Goal: Task Accomplishment & Management: Use online tool/utility

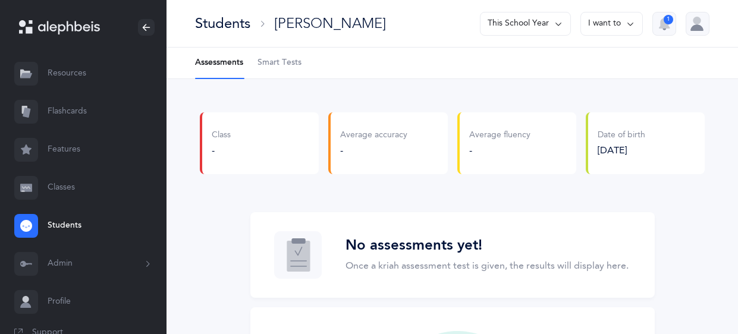
click at [64, 188] on link "Classes" at bounding box center [83, 188] width 167 height 38
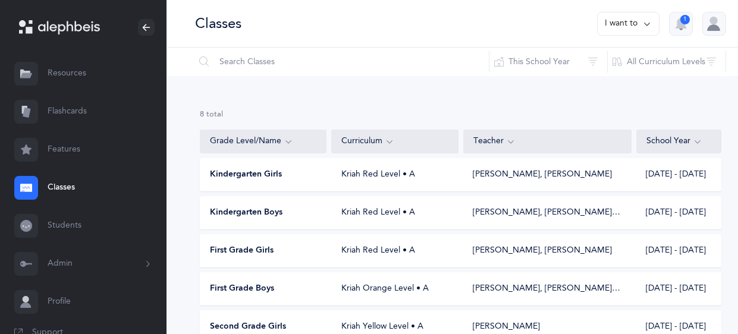
click at [355, 219] on div "Kindergarten Boys Kriah Red Level • A Rochel Jantzi, Odelia Bronstein‪, + 1‬ 20…" at bounding box center [461, 212] width 522 height 33
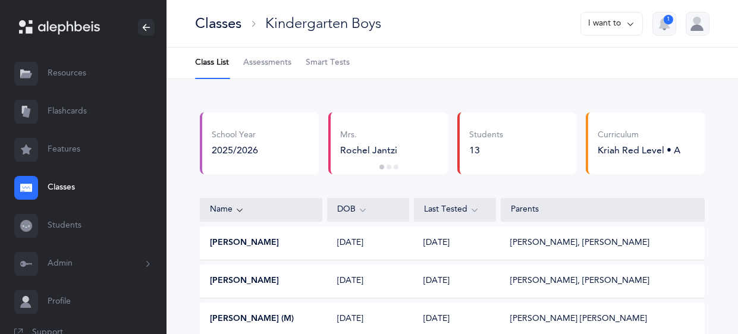
click at [316, 61] on span "Smart Tests" at bounding box center [328, 63] width 44 height 12
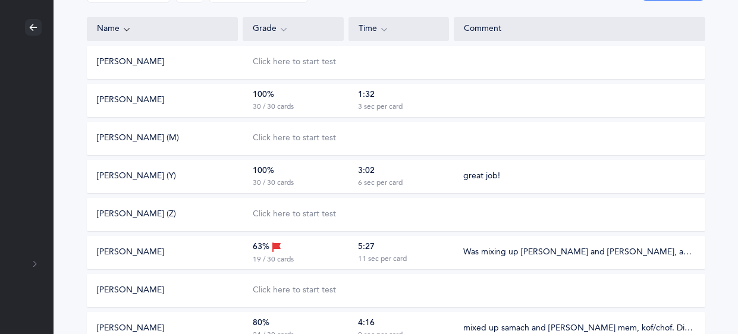
scroll to position [156, 113]
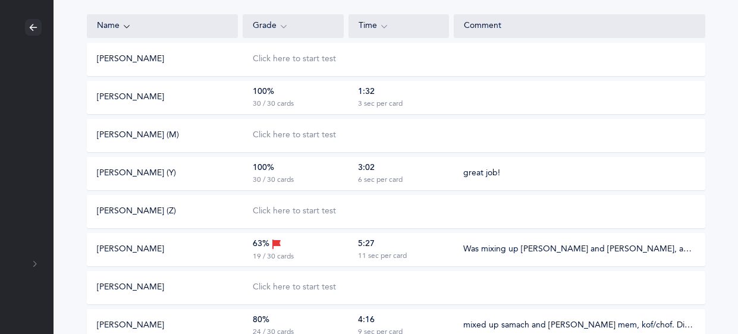
click at [340, 214] on div "Click here to start test" at bounding box center [368, 212] width 251 height 12
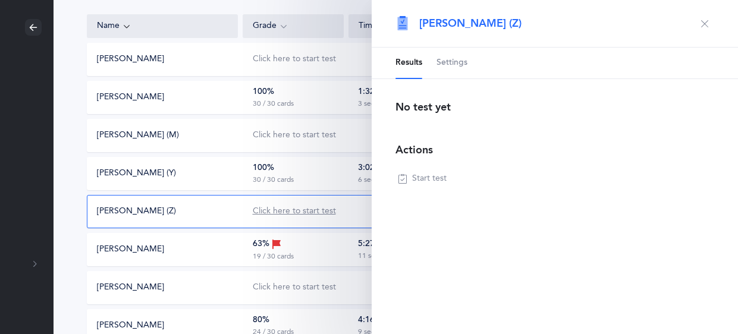
click at [284, 212] on div "Click here to start test" at bounding box center [294, 212] width 83 height 12
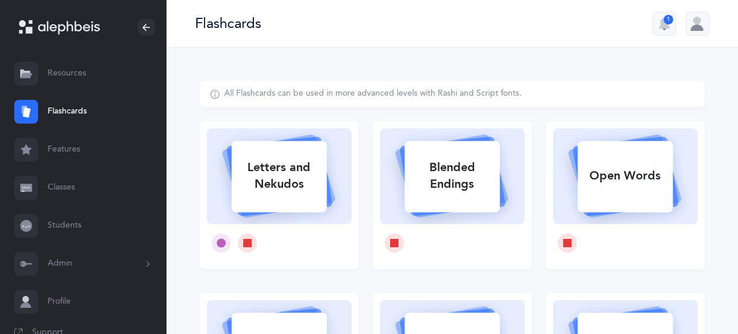
select select
select select "single"
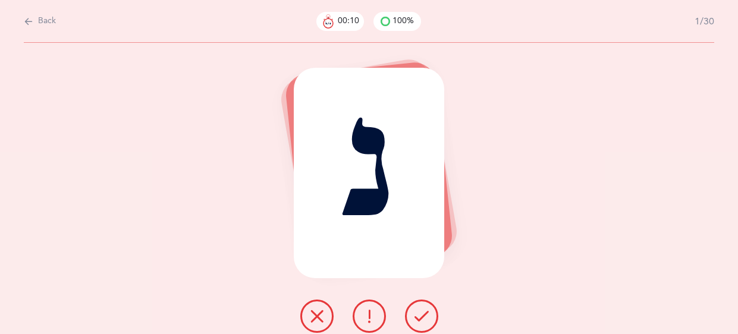
click at [362, 310] on icon at bounding box center [369, 316] width 14 height 14
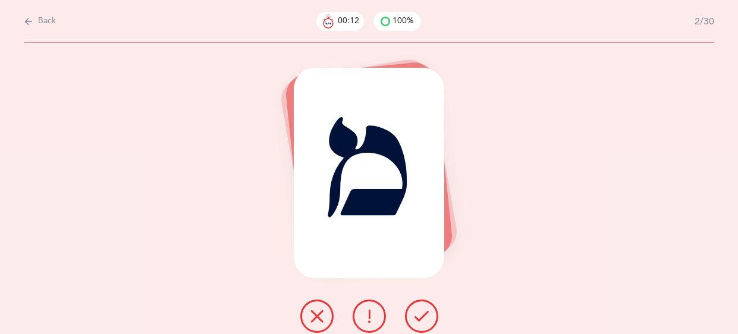
click at [419, 318] on icon at bounding box center [422, 316] width 14 height 14
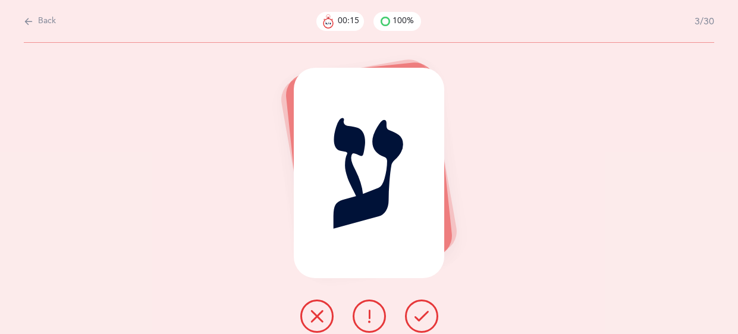
click at [419, 318] on icon at bounding box center [422, 316] width 14 height 14
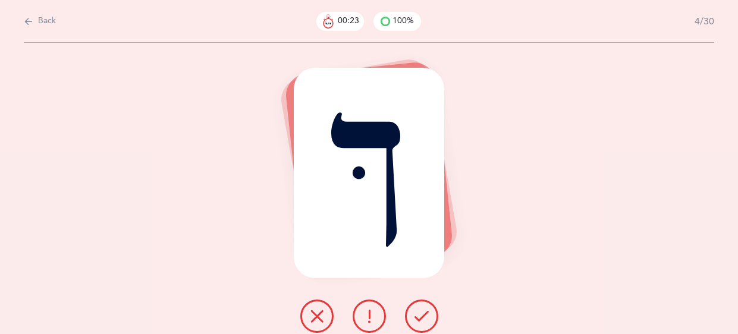
click at [305, 313] on button at bounding box center [316, 316] width 33 height 33
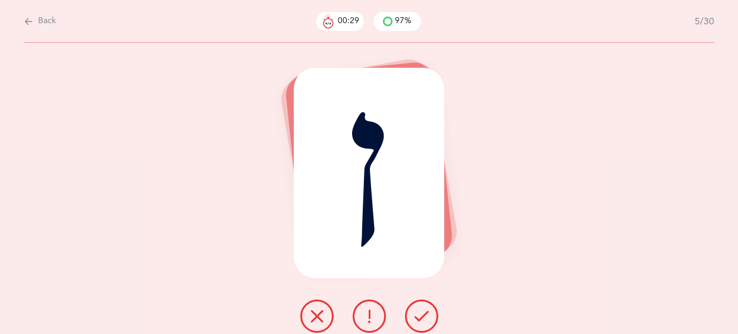
click at [433, 314] on button at bounding box center [421, 316] width 33 height 33
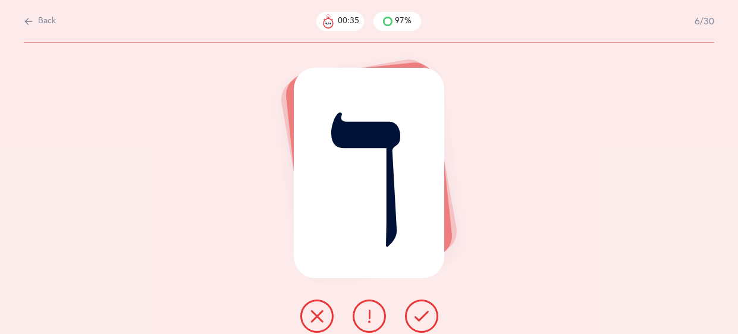
click at [374, 315] on icon at bounding box center [369, 316] width 14 height 14
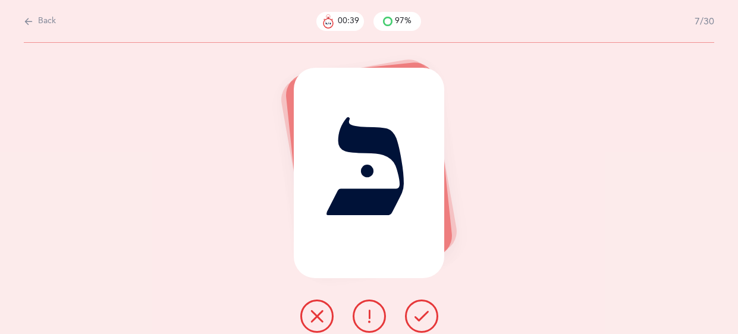
click at [424, 314] on icon at bounding box center [422, 316] width 14 height 14
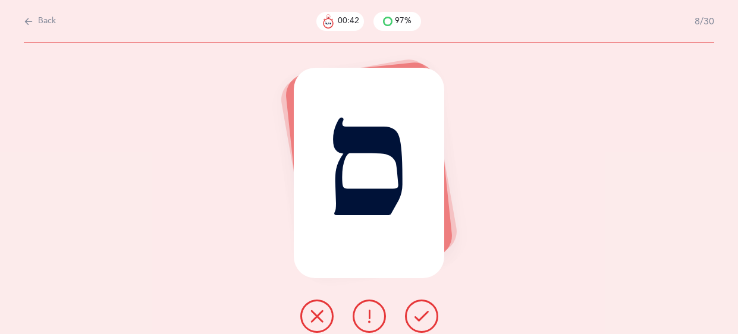
click at [424, 314] on icon at bounding box center [422, 316] width 14 height 14
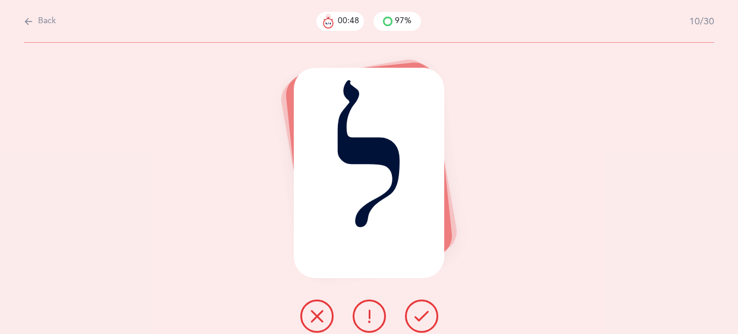
click at [424, 314] on icon at bounding box center [422, 316] width 14 height 14
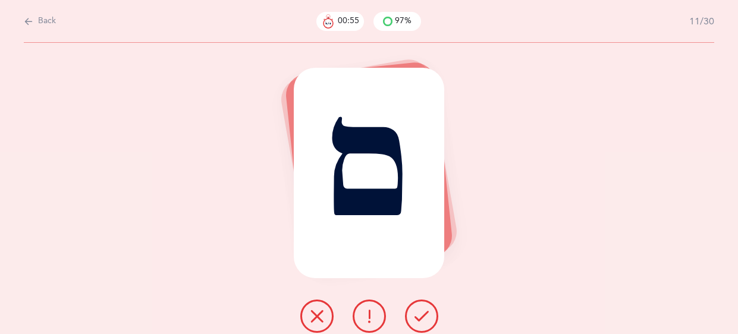
click at [424, 314] on icon at bounding box center [422, 316] width 14 height 14
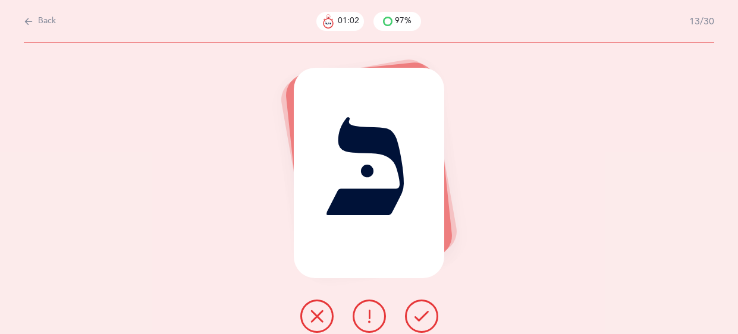
click at [424, 314] on icon at bounding box center [422, 316] width 14 height 14
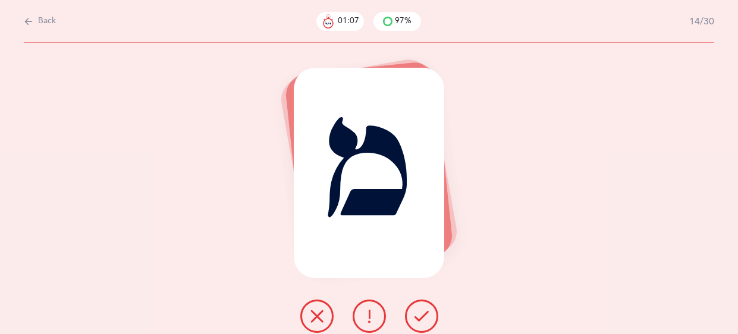
click at [424, 314] on icon at bounding box center [422, 316] width 14 height 14
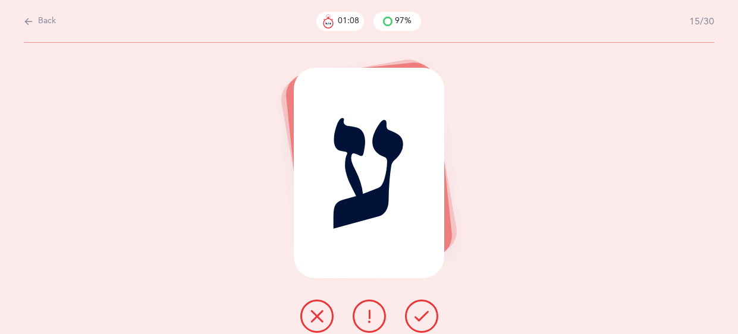
click at [424, 314] on icon at bounding box center [422, 316] width 14 height 14
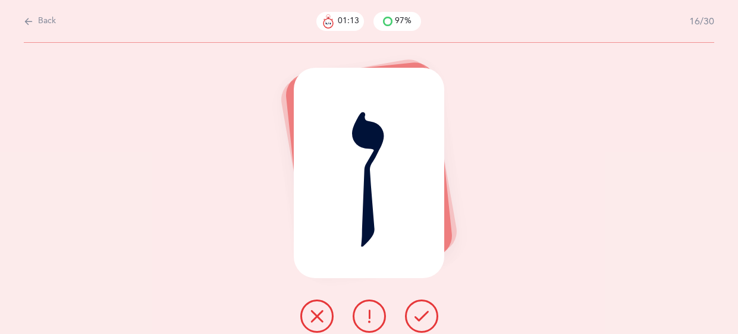
click at [424, 314] on icon at bounding box center [422, 316] width 14 height 14
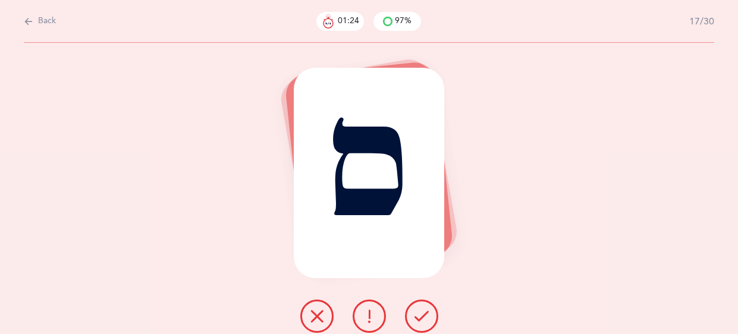
click at [325, 311] on button at bounding box center [316, 316] width 33 height 33
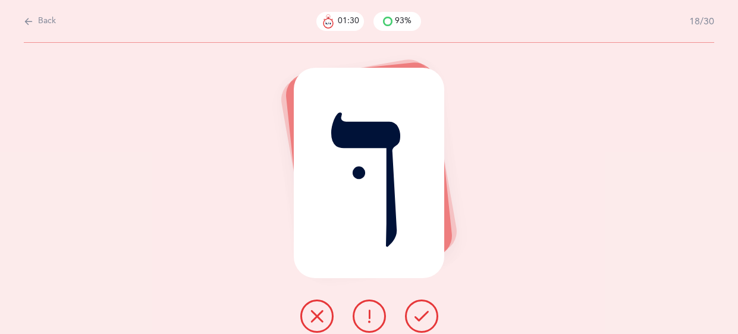
click at [422, 319] on icon at bounding box center [422, 316] width 14 height 14
click at [355, 314] on button at bounding box center [369, 316] width 33 height 33
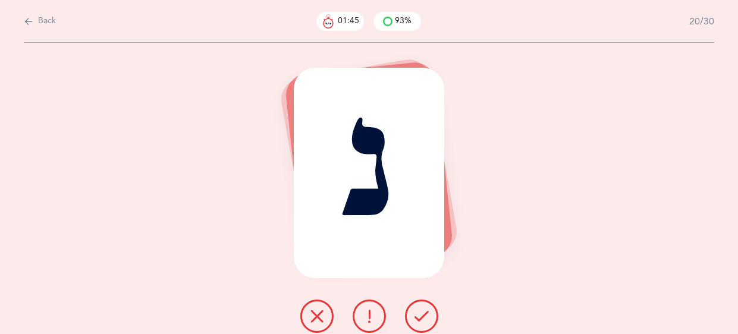
click at [427, 312] on icon at bounding box center [422, 316] width 14 height 14
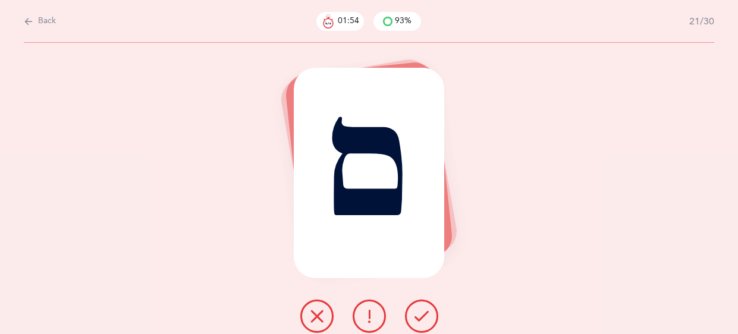
click at [427, 312] on icon at bounding box center [422, 316] width 14 height 14
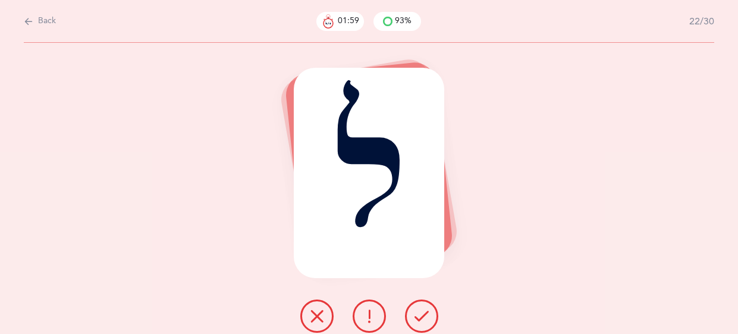
click at [427, 312] on icon at bounding box center [422, 316] width 14 height 14
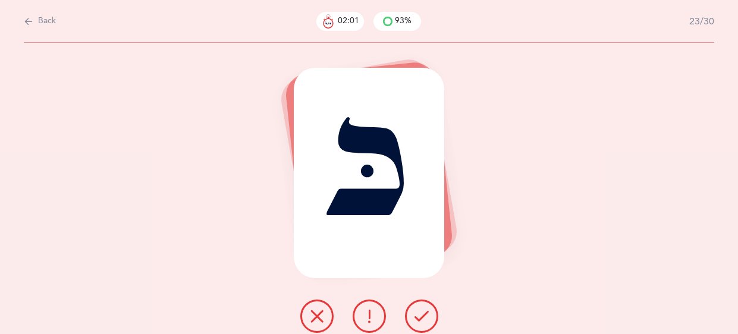
click at [427, 312] on icon at bounding box center [422, 316] width 14 height 14
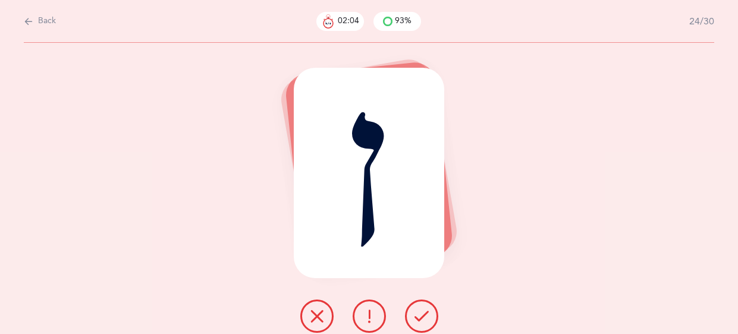
click at [427, 312] on icon at bounding box center [422, 316] width 14 height 14
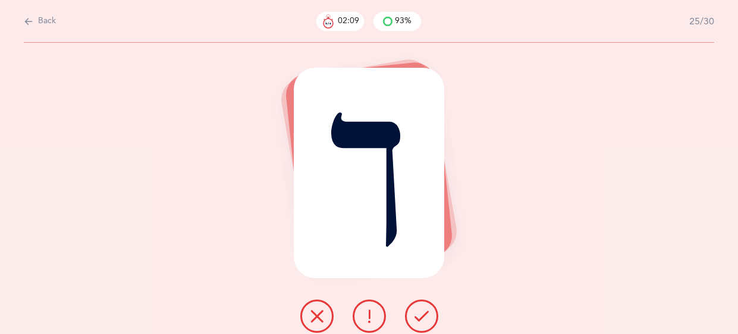
click at [427, 312] on icon at bounding box center [422, 316] width 14 height 14
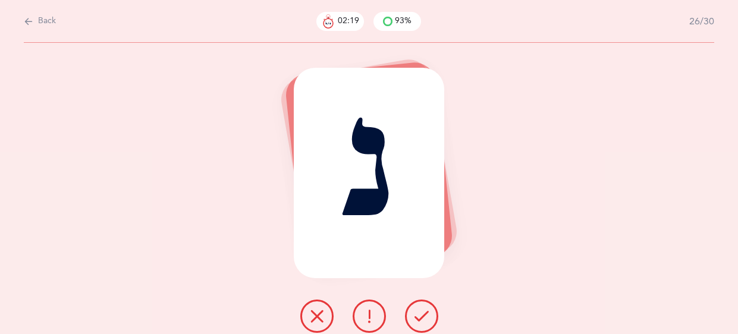
click at [427, 312] on icon at bounding box center [422, 316] width 14 height 14
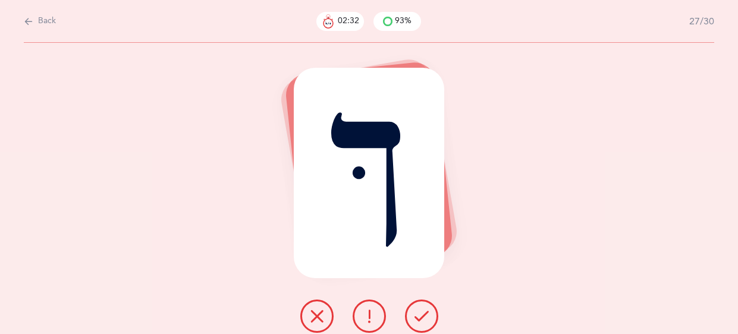
click at [321, 322] on icon at bounding box center [317, 316] width 14 height 14
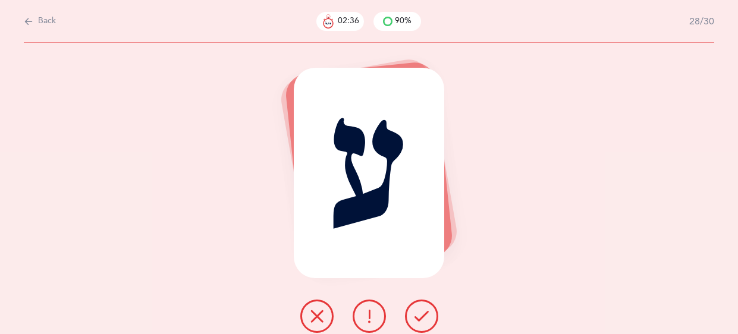
click at [411, 310] on button at bounding box center [421, 316] width 33 height 33
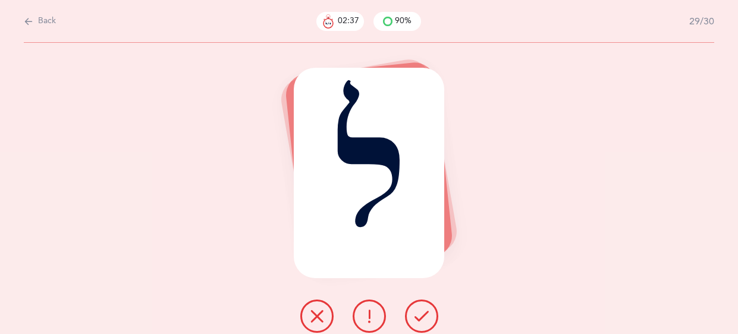
click at [411, 310] on button at bounding box center [421, 316] width 33 height 33
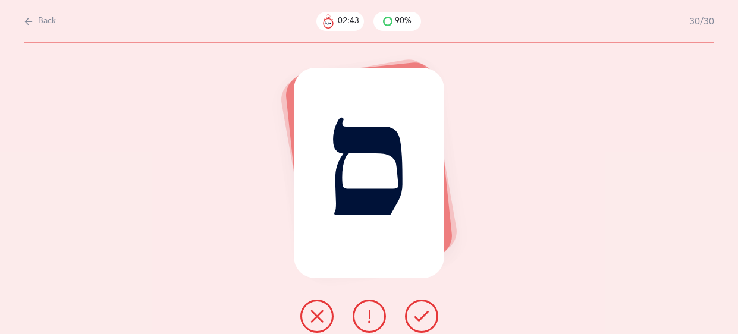
click at [411, 310] on button at bounding box center [421, 316] width 33 height 33
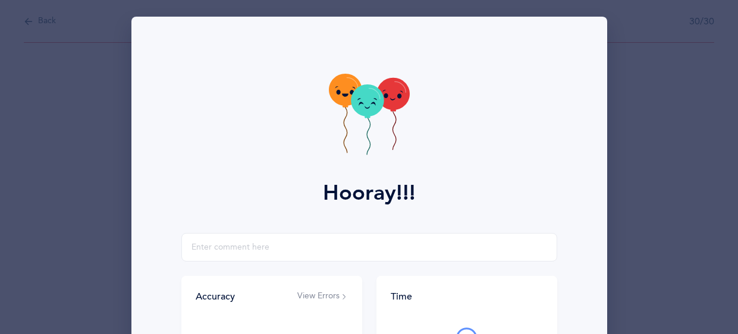
click at [349, 117] on icon at bounding box center [369, 116] width 81 height 84
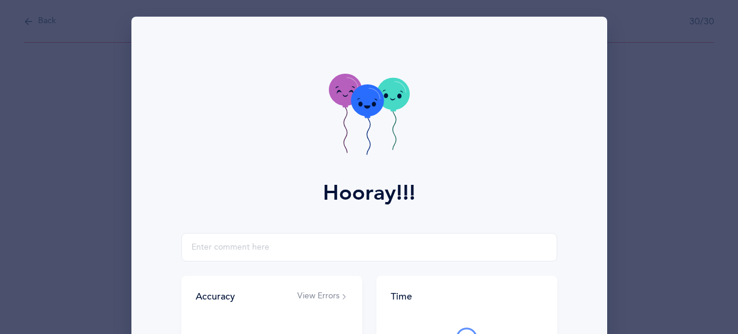
click at [349, 117] on icon at bounding box center [369, 116] width 81 height 84
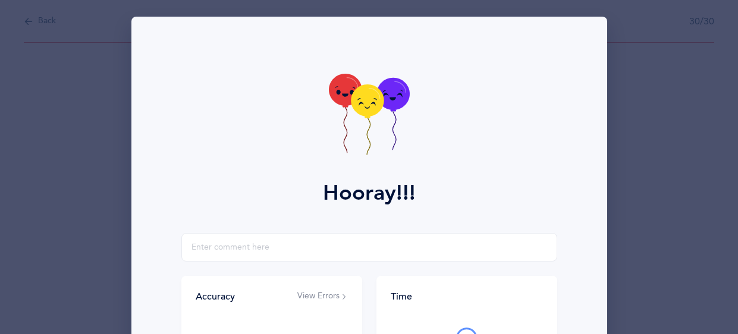
click at [349, 117] on icon at bounding box center [369, 116] width 81 height 84
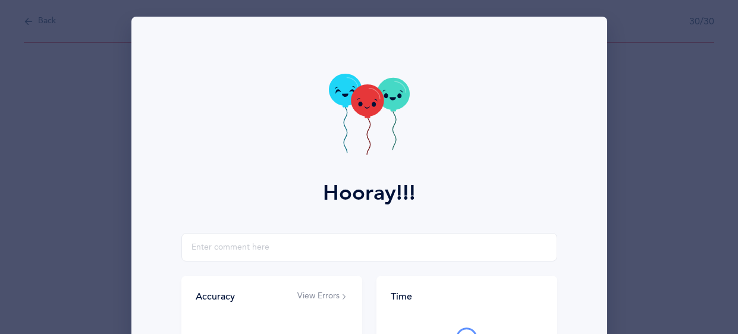
click at [349, 117] on icon at bounding box center [369, 116] width 81 height 84
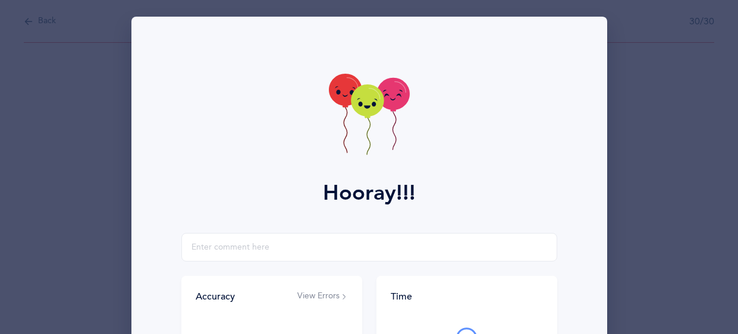
click at [349, 117] on icon at bounding box center [369, 116] width 81 height 84
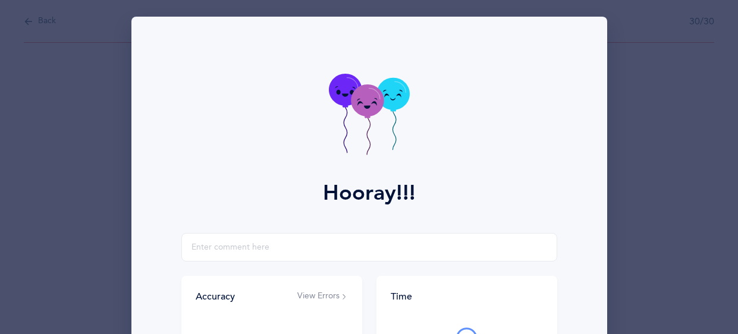
click at [349, 117] on icon at bounding box center [369, 116] width 81 height 84
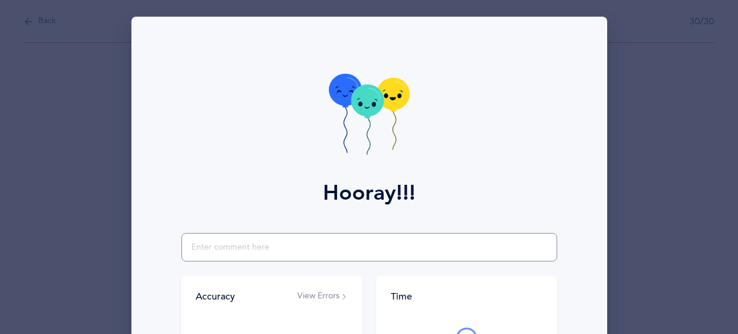
click at [291, 242] on input "text" at bounding box center [369, 247] width 376 height 29
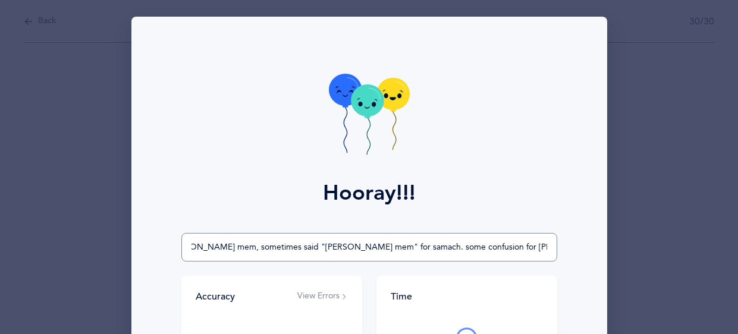
scroll to position [0, 43]
type input "said langer mem, sometimes said "langer mem" for samach. some confusion for lan…"
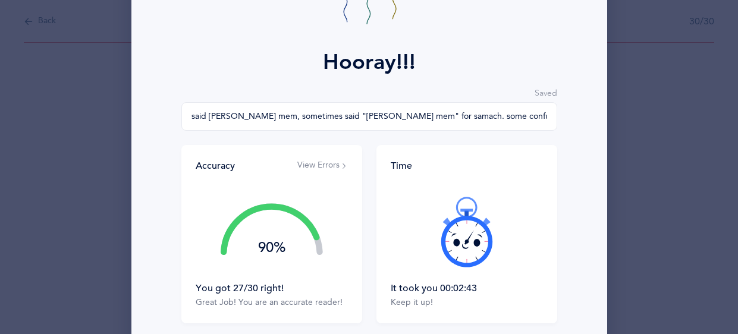
scroll to position [200, 0]
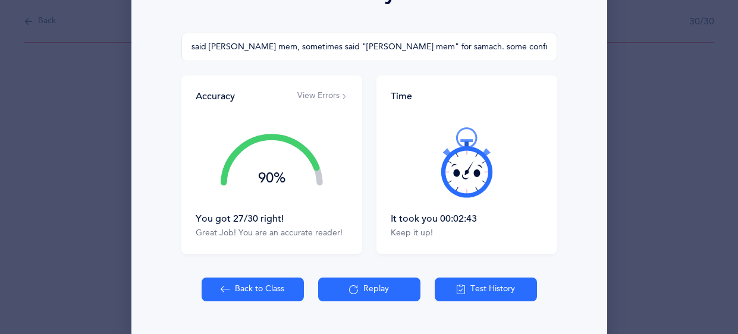
click at [227, 289] on icon at bounding box center [226, 289] width 10 height 13
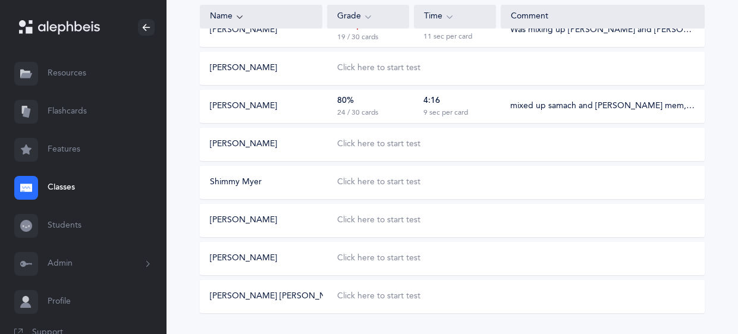
scroll to position [407, 0]
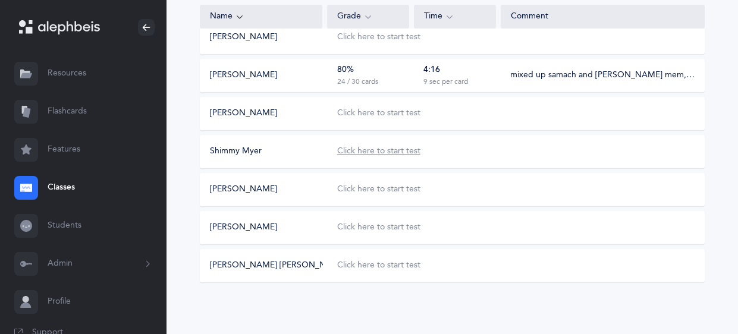
click at [374, 153] on div "Click here to start test" at bounding box center [378, 152] width 83 height 12
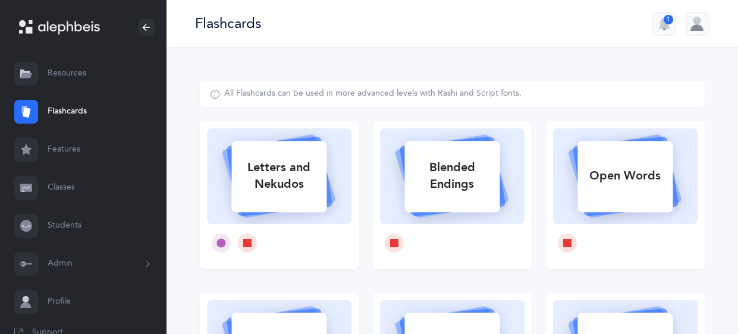
select select
select select "single"
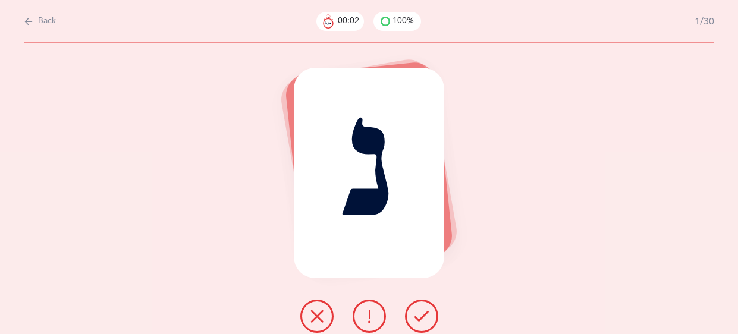
click at [421, 312] on icon at bounding box center [422, 316] width 14 height 14
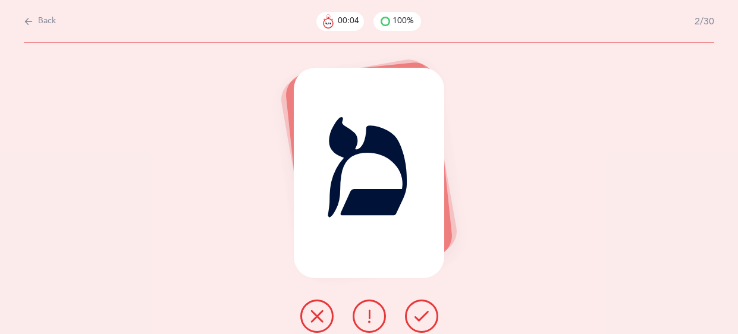
click at [421, 312] on icon at bounding box center [422, 316] width 14 height 14
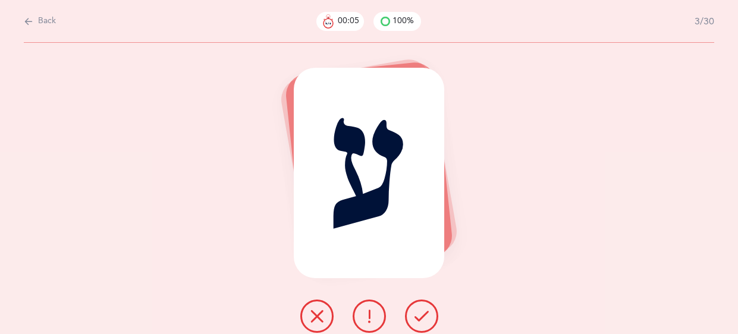
click at [421, 312] on icon at bounding box center [422, 316] width 14 height 14
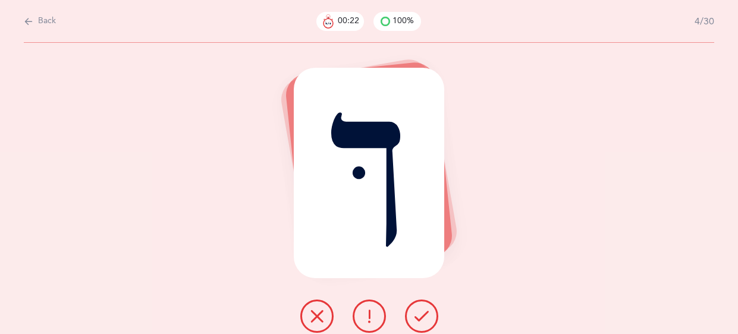
click at [312, 317] on icon at bounding box center [317, 316] width 14 height 14
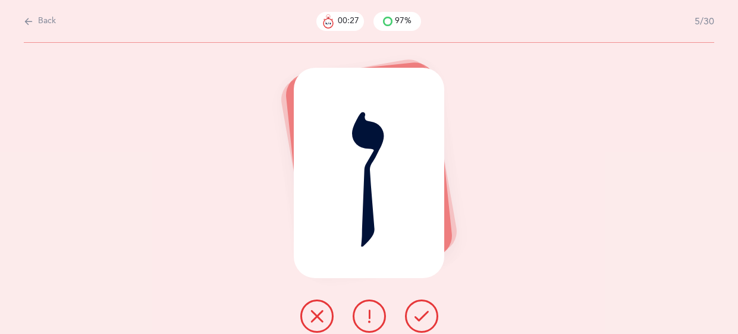
click at [446, 299] on div "ן" at bounding box center [369, 188] width 738 height 291
click at [309, 313] on button at bounding box center [316, 316] width 33 height 33
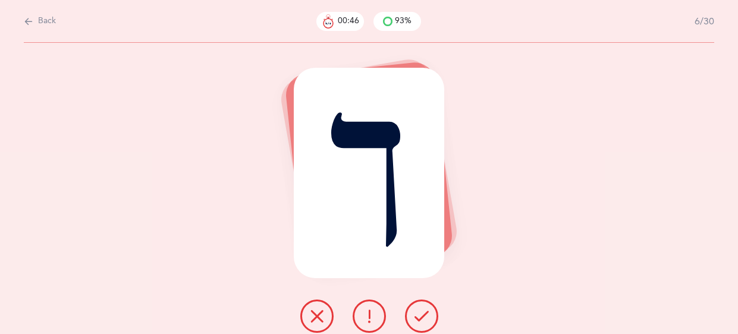
click at [311, 321] on icon at bounding box center [317, 316] width 14 height 14
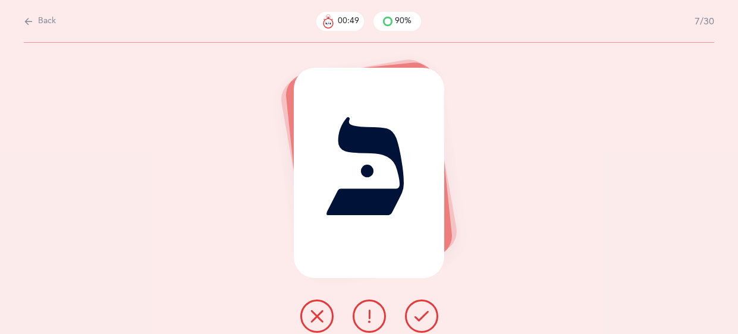
click at [431, 307] on button at bounding box center [421, 316] width 33 height 33
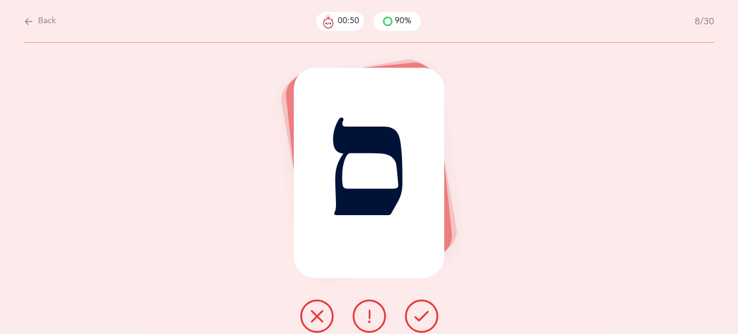
click at [429, 311] on button at bounding box center [421, 316] width 33 height 33
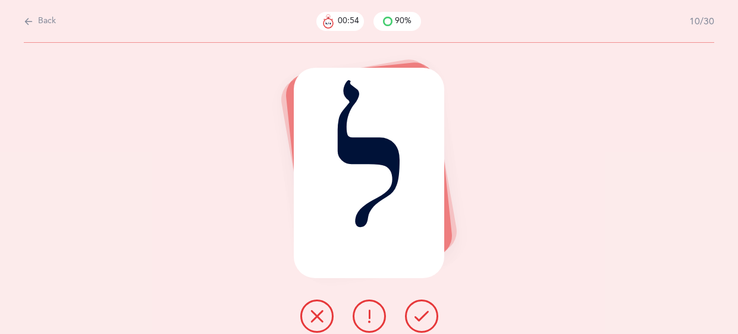
click at [429, 311] on button at bounding box center [421, 316] width 33 height 33
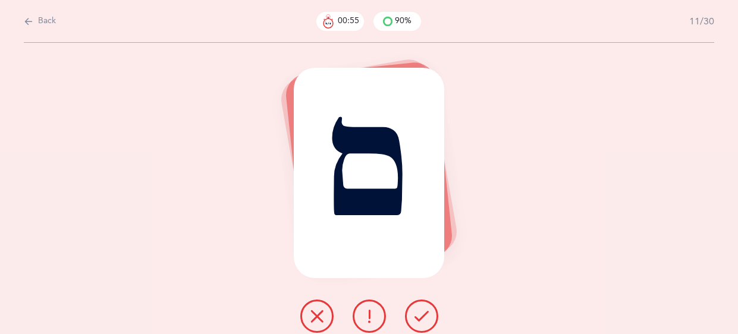
click at [429, 311] on button at bounding box center [421, 316] width 33 height 33
click at [320, 316] on icon at bounding box center [317, 316] width 14 height 14
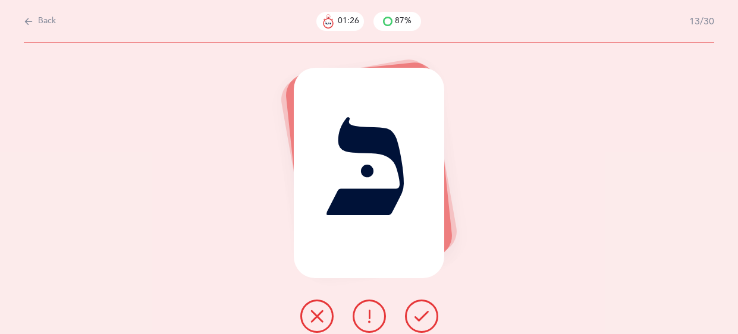
click at [422, 312] on icon at bounding box center [422, 316] width 14 height 14
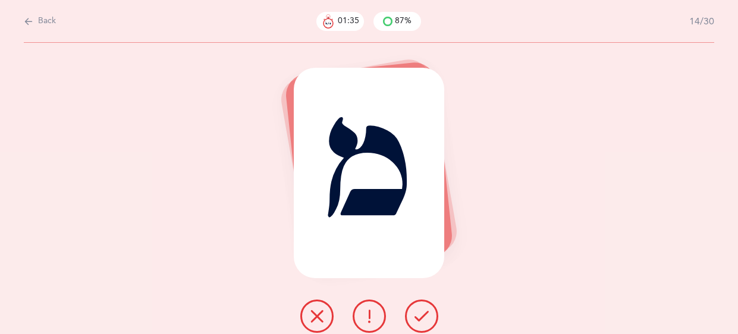
click at [422, 312] on icon at bounding box center [422, 316] width 14 height 14
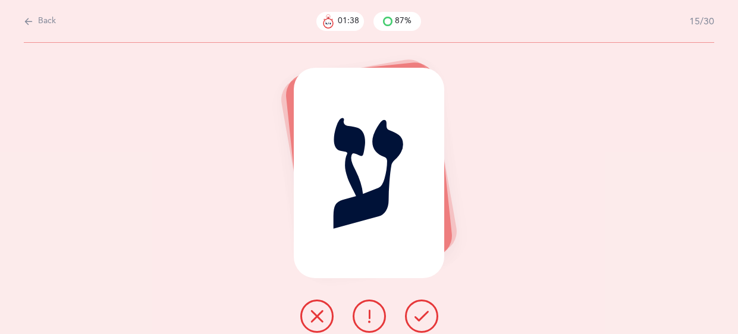
click at [422, 312] on icon at bounding box center [422, 316] width 14 height 14
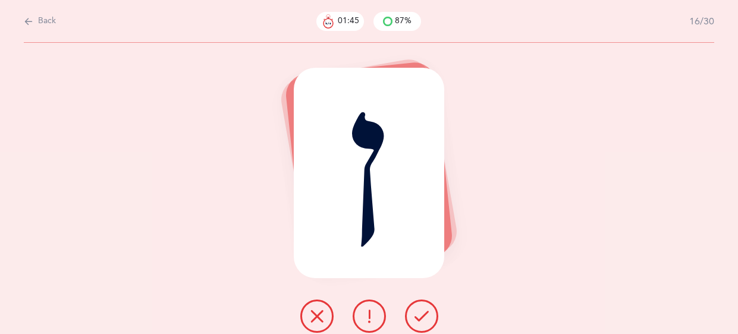
click at [422, 312] on icon at bounding box center [422, 316] width 14 height 14
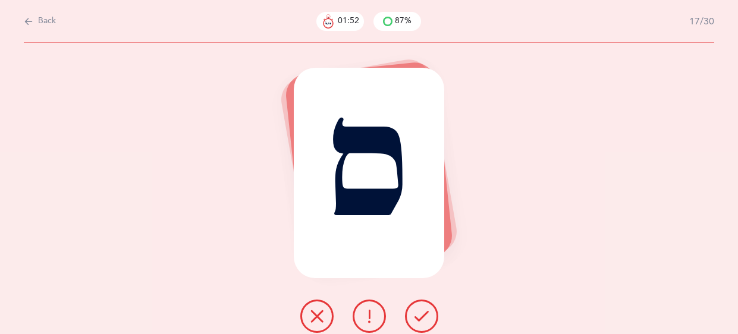
click at [377, 316] on button at bounding box center [369, 316] width 33 height 33
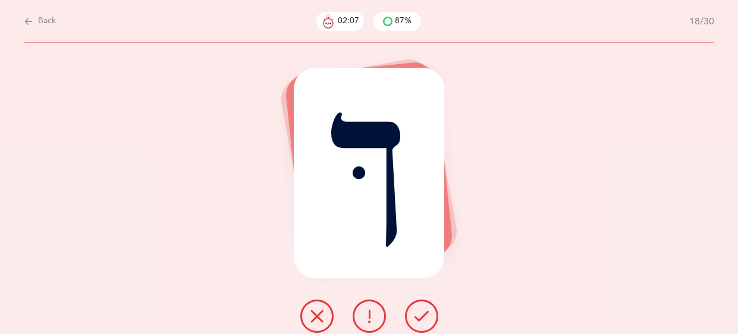
click at [314, 321] on icon at bounding box center [317, 316] width 14 height 14
click at [380, 311] on button at bounding box center [369, 316] width 33 height 33
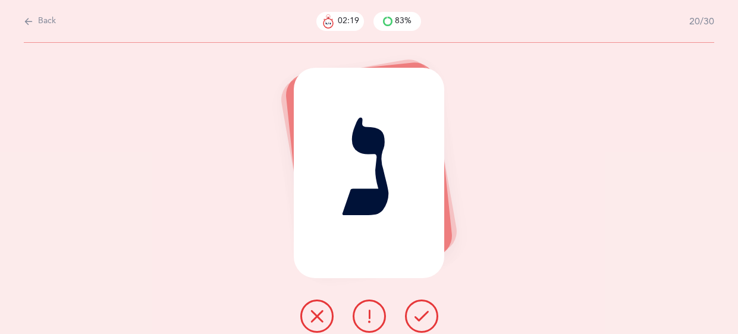
click at [423, 319] on icon at bounding box center [422, 316] width 14 height 14
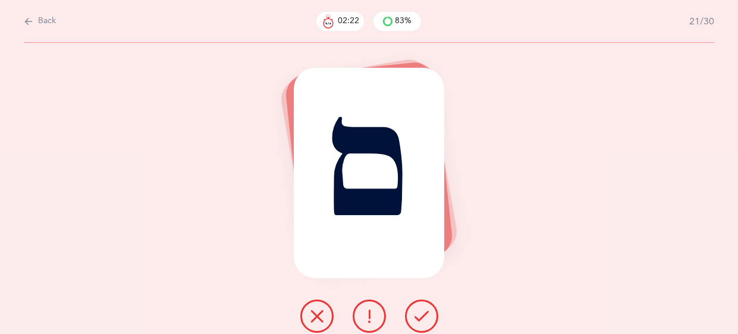
click at [423, 319] on icon at bounding box center [422, 316] width 14 height 14
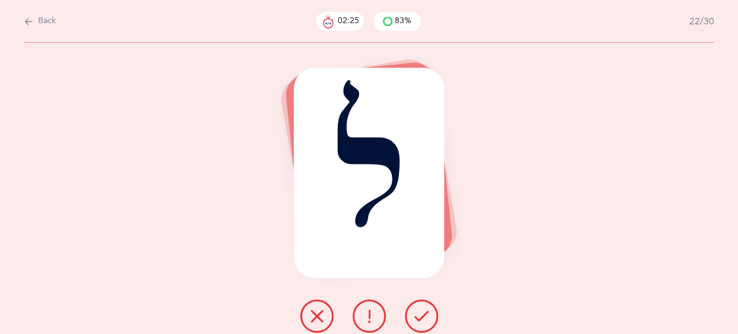
click at [423, 319] on icon at bounding box center [422, 316] width 14 height 14
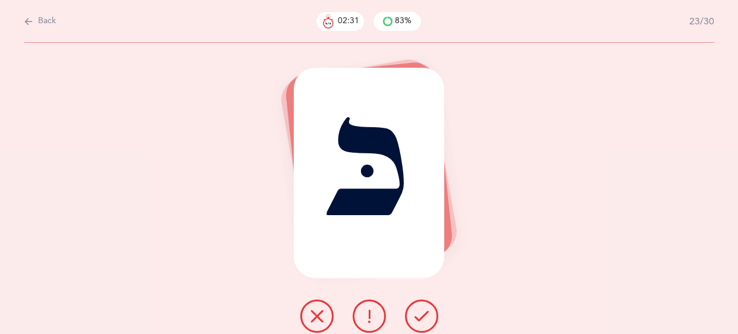
click at [423, 319] on icon at bounding box center [422, 316] width 14 height 14
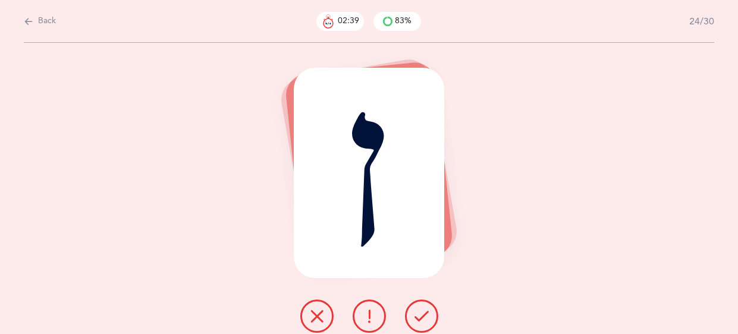
click at [284, 233] on div "ן" at bounding box center [369, 188] width 738 height 291
drag, startPoint x: 284, startPoint y: 233, endPoint x: 237, endPoint y: 264, distance: 56.3
click at [237, 264] on div "ן" at bounding box center [369, 188] width 738 height 291
click at [314, 316] on icon at bounding box center [317, 316] width 14 height 14
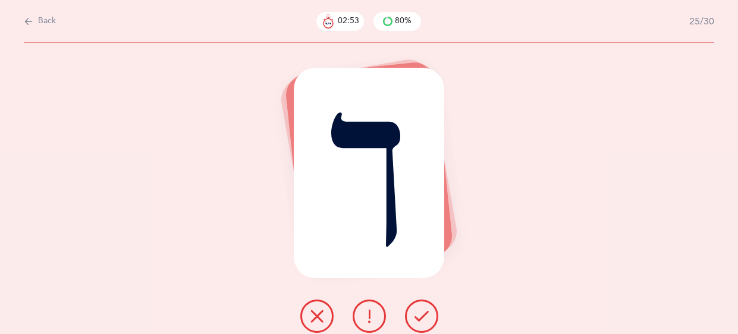
click at [315, 315] on icon at bounding box center [317, 316] width 14 height 14
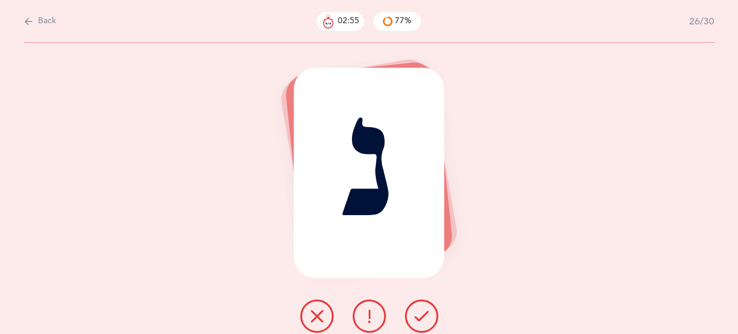
click at [415, 313] on icon at bounding box center [422, 316] width 14 height 14
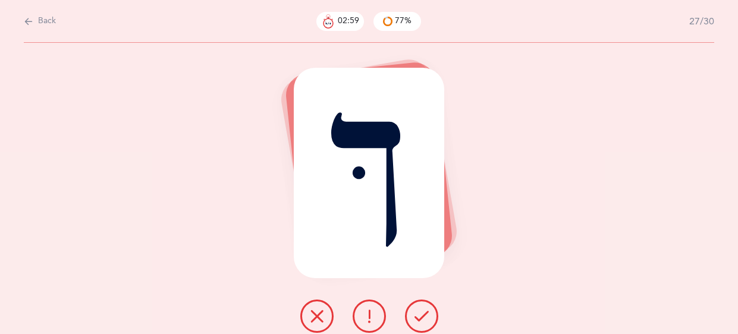
click at [415, 313] on icon at bounding box center [422, 316] width 14 height 14
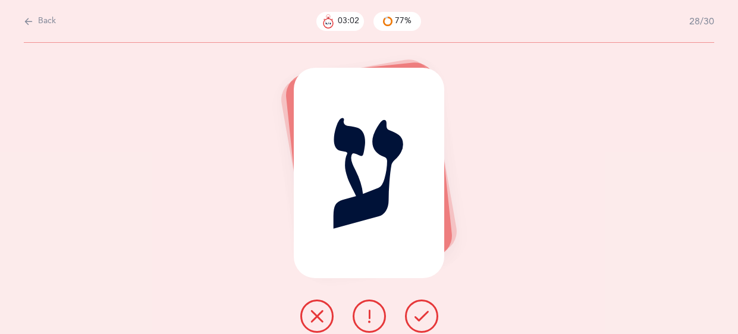
click at [415, 313] on icon at bounding box center [422, 316] width 14 height 14
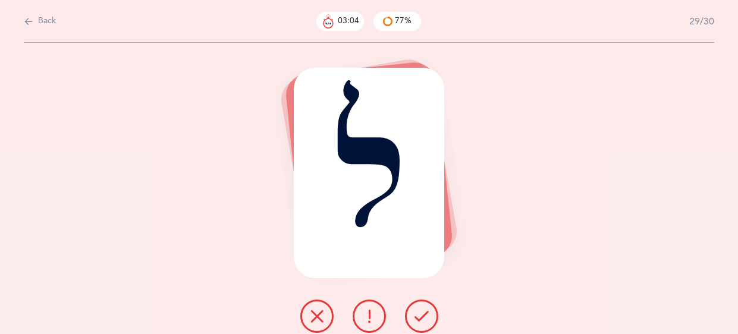
click at [415, 313] on icon at bounding box center [422, 316] width 14 height 14
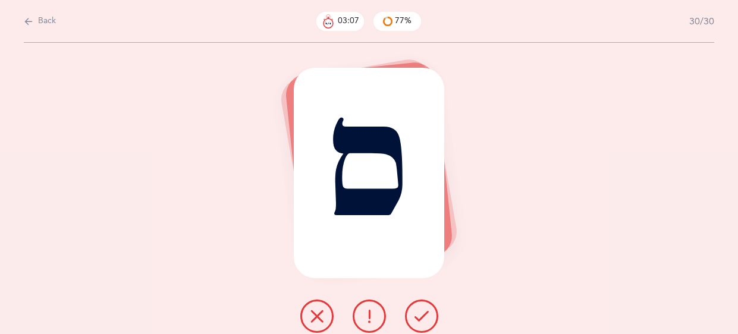
click at [415, 313] on icon at bounding box center [422, 316] width 14 height 14
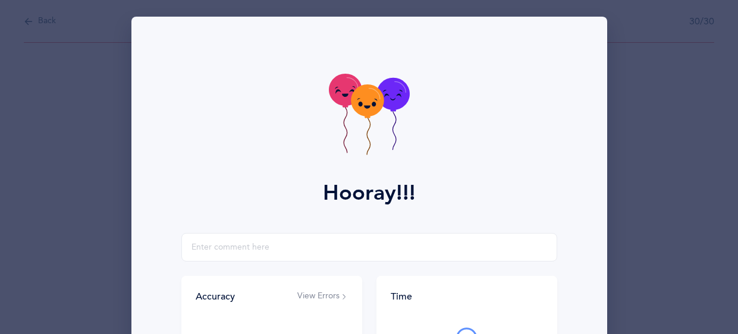
click at [347, 104] on icon at bounding box center [345, 90] width 33 height 32
click at [347, 104] on icon at bounding box center [345, 93] width 33 height 32
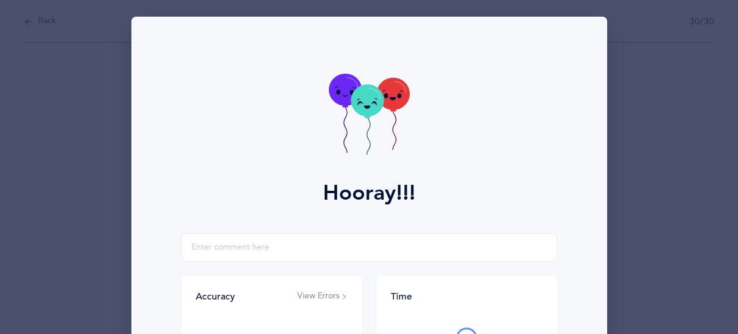
click at [347, 104] on icon at bounding box center [345, 90] width 33 height 32
click at [347, 104] on icon at bounding box center [345, 93] width 33 height 32
click at [347, 104] on icon at bounding box center [345, 91] width 33 height 32
click at [347, 104] on icon at bounding box center [345, 93] width 33 height 32
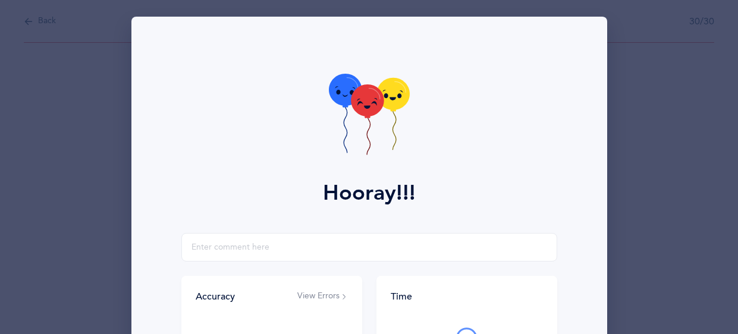
click at [347, 104] on icon at bounding box center [345, 93] width 33 height 32
click at [347, 104] on icon at bounding box center [345, 90] width 33 height 32
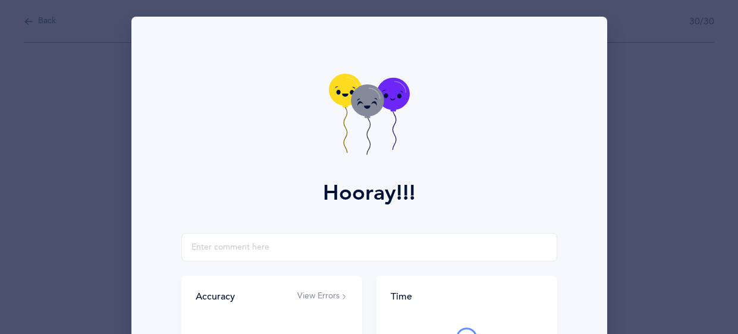
click at [347, 104] on icon at bounding box center [345, 90] width 33 height 32
click at [347, 104] on icon at bounding box center [345, 92] width 33 height 32
click at [347, 104] on icon at bounding box center [345, 91] width 33 height 32
click at [347, 104] on icon at bounding box center [345, 93] width 33 height 32
click at [347, 104] on icon at bounding box center [345, 92] width 33 height 32
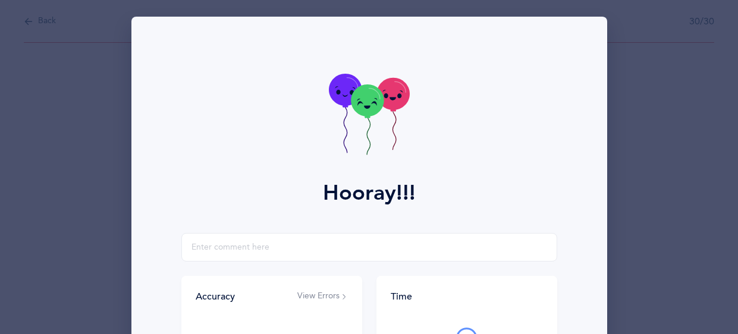
click at [347, 104] on icon at bounding box center [345, 90] width 33 height 32
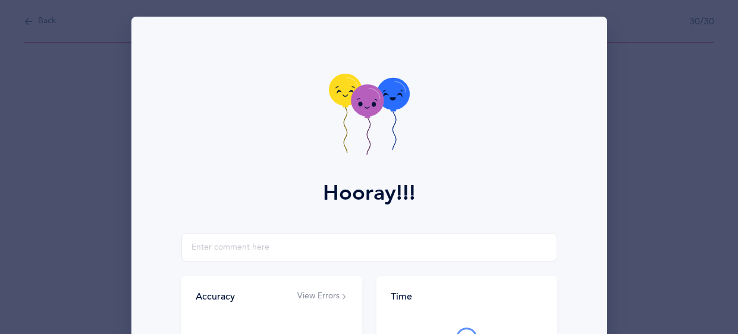
click at [347, 104] on icon at bounding box center [345, 92] width 33 height 32
click at [347, 104] on icon at bounding box center [345, 90] width 33 height 32
click at [347, 104] on icon at bounding box center [345, 92] width 33 height 32
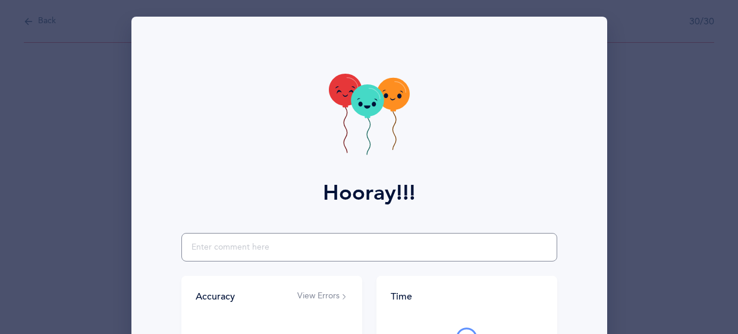
click at [341, 253] on input "text" at bounding box center [369, 247] width 376 height 29
type input "great on rgular letters. Not so familiar with the Langer letters."
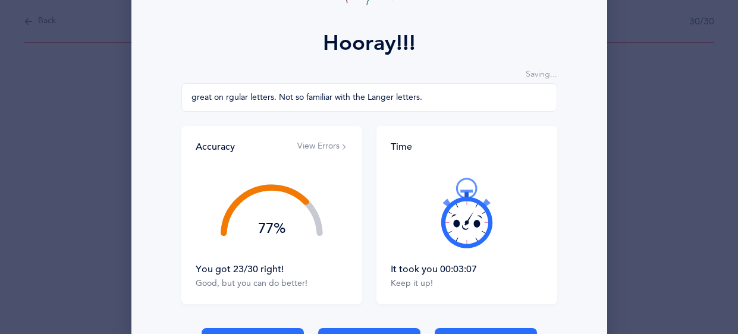
scroll to position [231, 0]
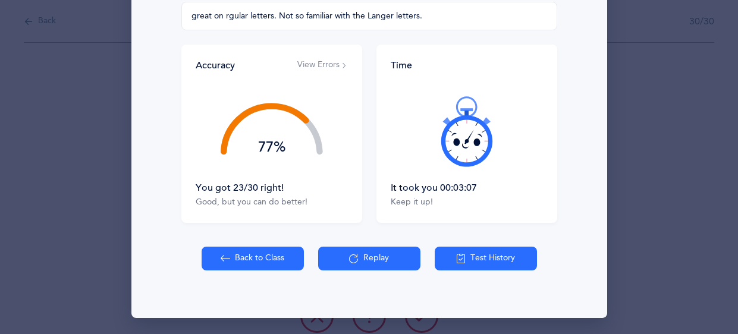
click at [217, 260] on button "Back to Class" at bounding box center [253, 259] width 102 height 24
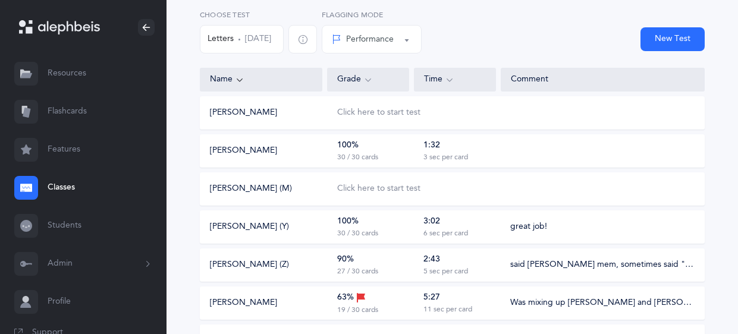
scroll to position [205, 0]
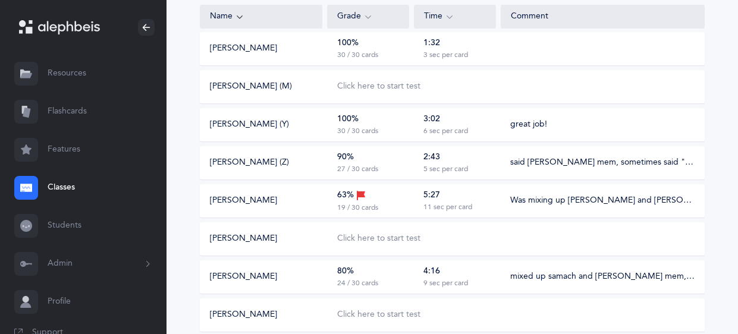
drag, startPoint x: 738, startPoint y: 120, endPoint x: 726, endPoint y: 234, distance: 114.2
click at [726, 234] on div "Choose Test Letters Sep 7, 2025 Performance Percentile Performance Flagging Mod…" at bounding box center [453, 205] width 572 height 663
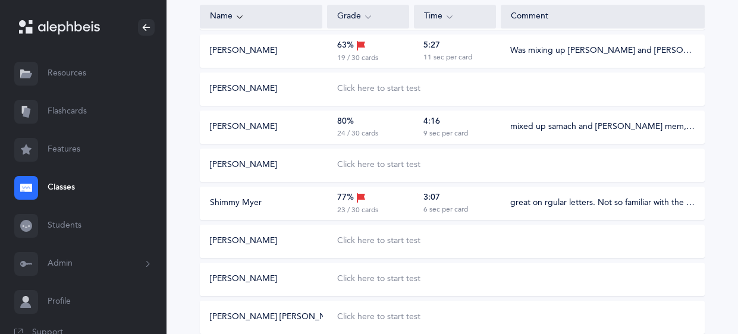
scroll to position [407, 0]
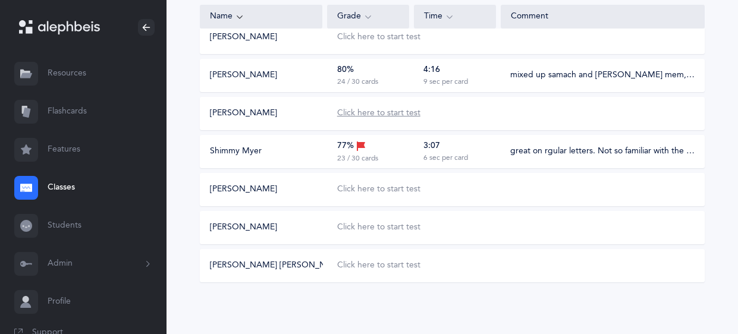
click at [359, 111] on div "Click here to start test" at bounding box center [378, 114] width 83 height 12
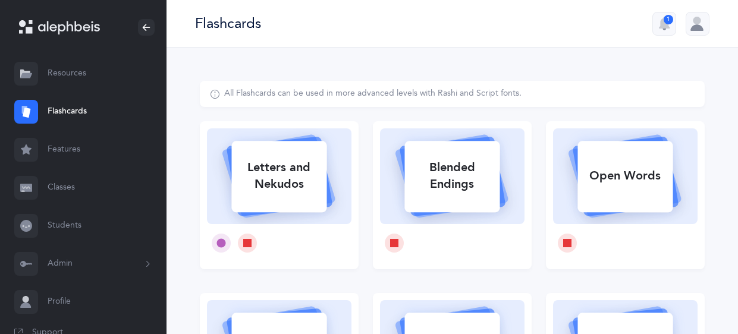
select select
select select "single"
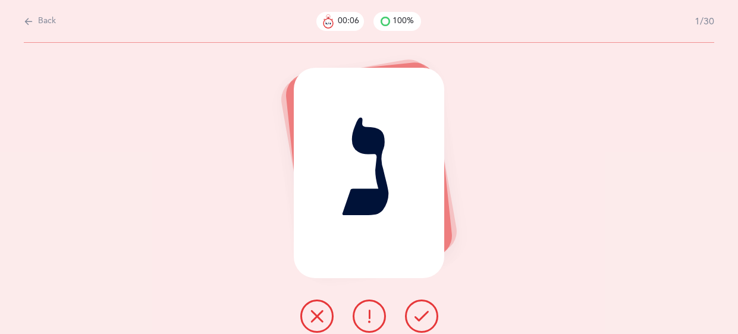
click at [419, 306] on button at bounding box center [421, 316] width 33 height 33
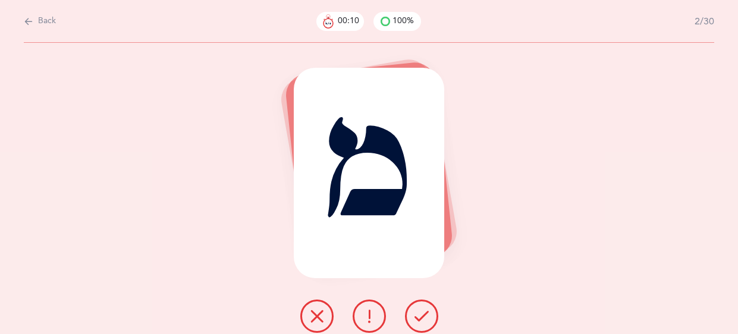
click at [419, 306] on button at bounding box center [421, 316] width 33 height 33
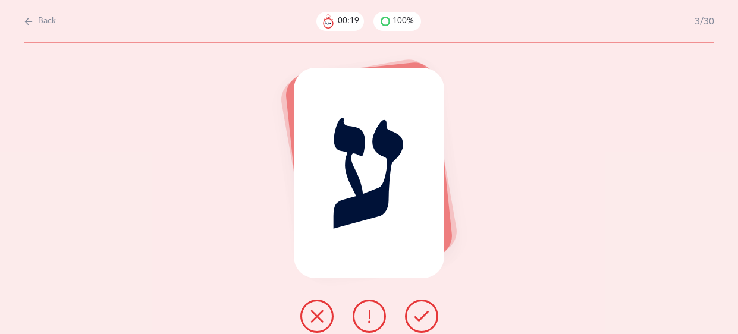
click at [317, 315] on icon at bounding box center [317, 316] width 14 height 14
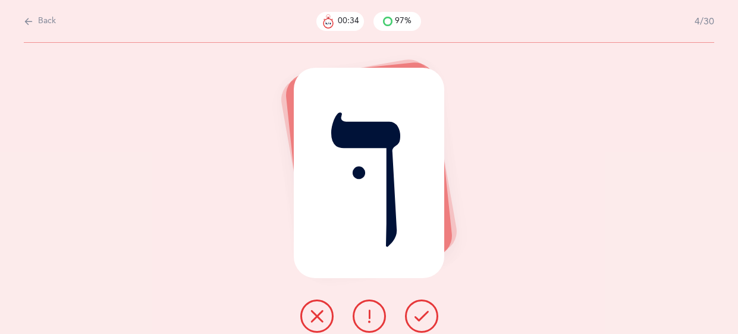
click at [367, 310] on icon at bounding box center [369, 316] width 14 height 14
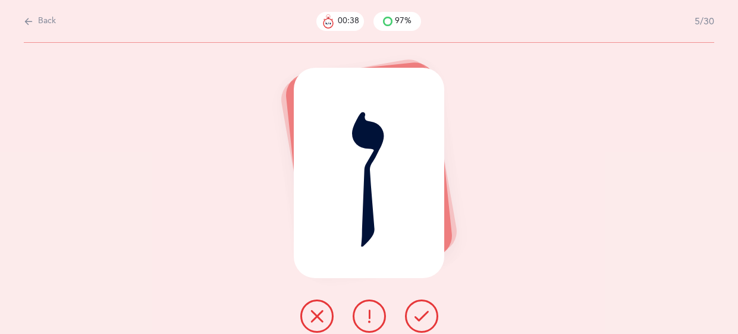
click at [419, 312] on icon at bounding box center [422, 316] width 14 height 14
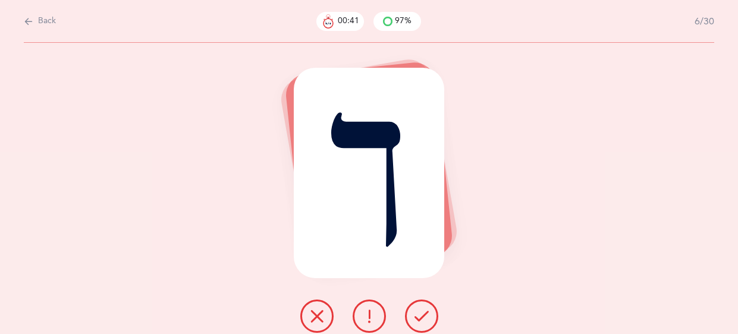
click at [419, 312] on icon at bounding box center [422, 316] width 14 height 14
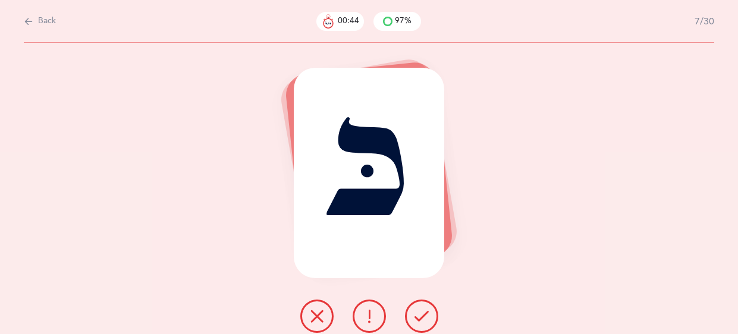
click at [419, 312] on icon at bounding box center [422, 316] width 14 height 14
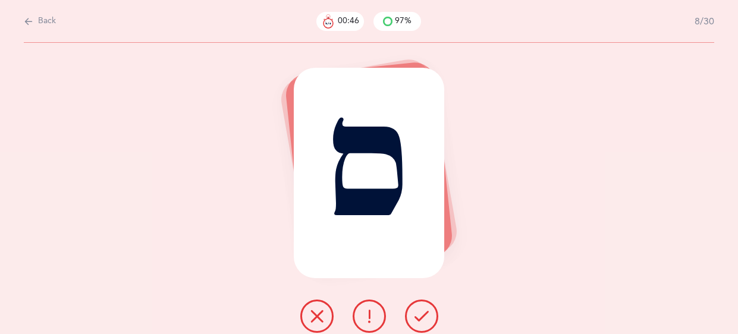
click at [419, 312] on icon at bounding box center [422, 316] width 14 height 14
click at [417, 314] on icon at bounding box center [422, 316] width 14 height 14
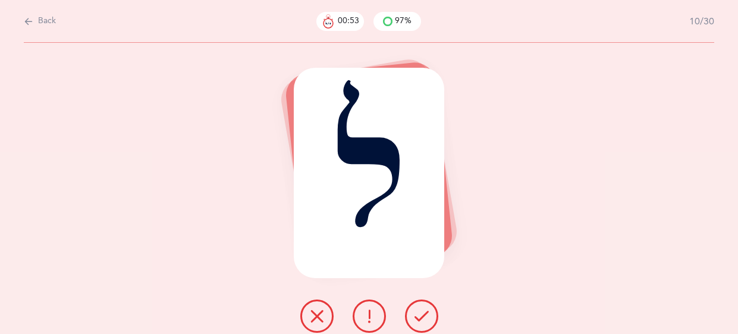
click at [417, 314] on icon at bounding box center [422, 316] width 14 height 14
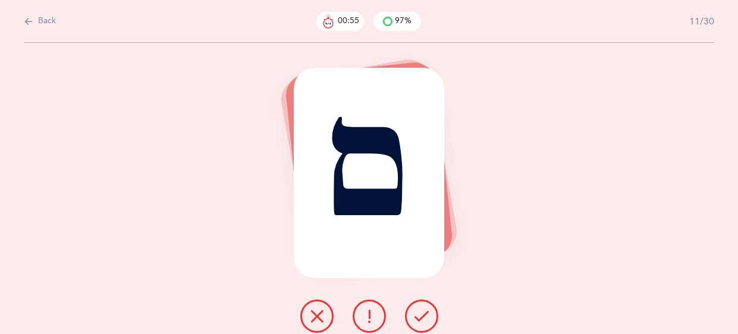
click at [417, 314] on icon at bounding box center [422, 316] width 14 height 14
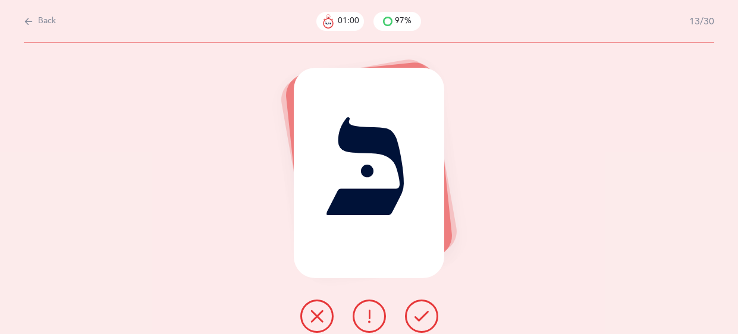
click at [417, 314] on icon at bounding box center [422, 316] width 14 height 14
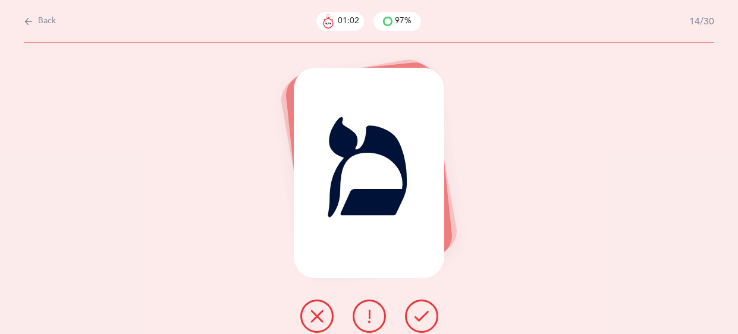
click at [417, 314] on icon at bounding box center [422, 316] width 14 height 14
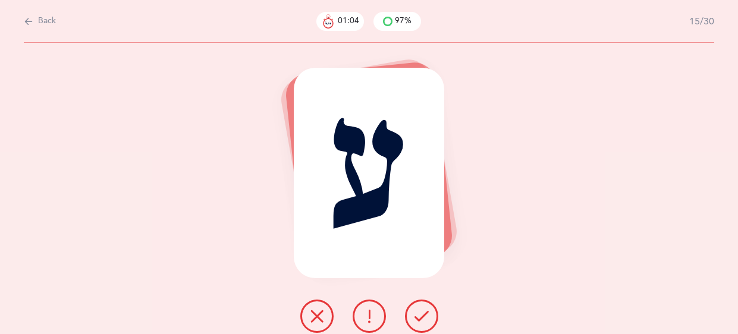
click at [417, 314] on icon at bounding box center [422, 316] width 14 height 14
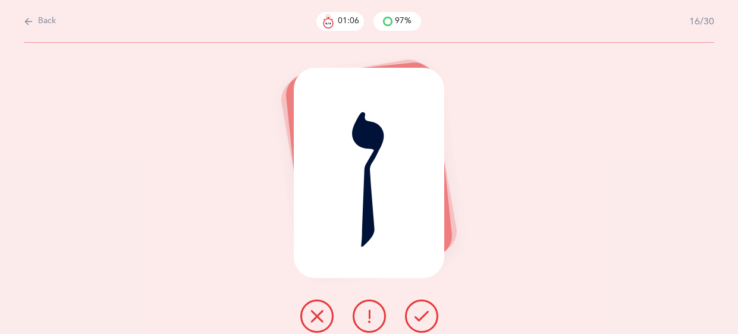
click at [417, 314] on icon at bounding box center [422, 316] width 14 height 14
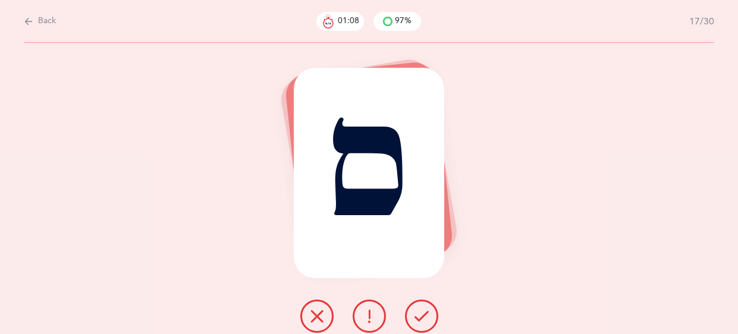
click at [417, 314] on icon at bounding box center [422, 316] width 14 height 14
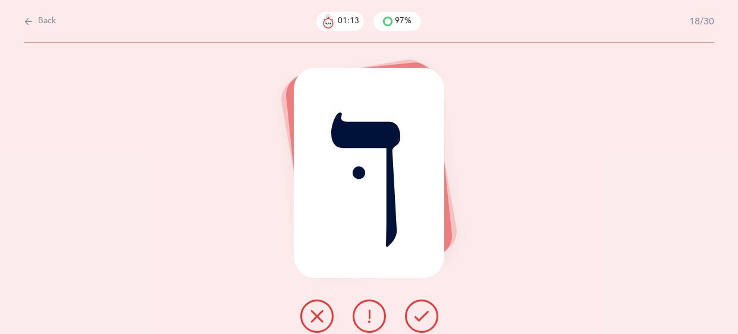
click at [417, 314] on icon at bounding box center [422, 316] width 14 height 14
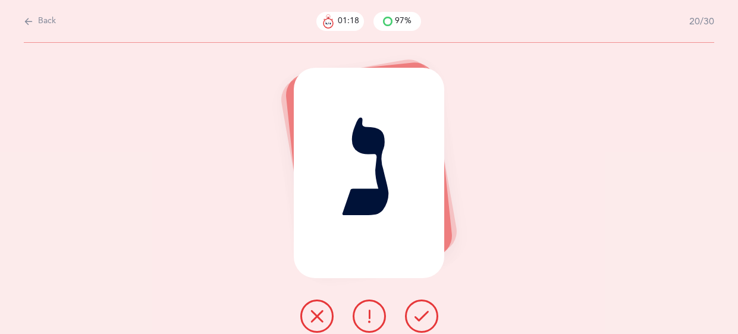
click at [417, 314] on icon at bounding box center [422, 316] width 14 height 14
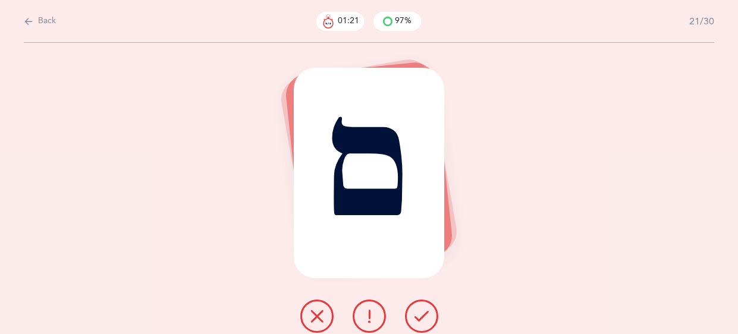
click at [417, 314] on icon at bounding box center [422, 316] width 14 height 14
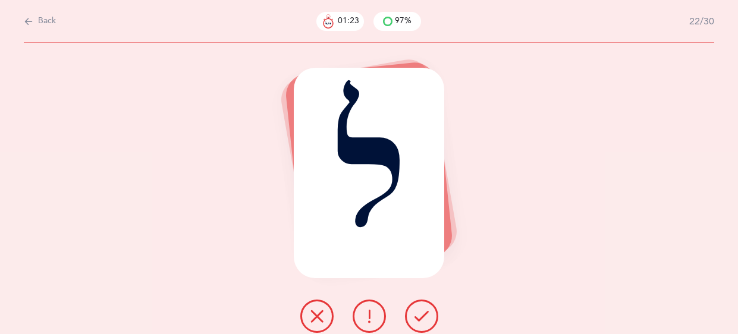
click at [417, 314] on icon at bounding box center [422, 316] width 14 height 14
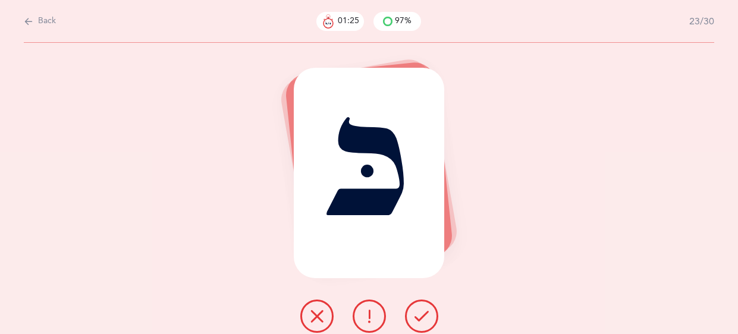
click at [417, 314] on icon at bounding box center [422, 316] width 14 height 14
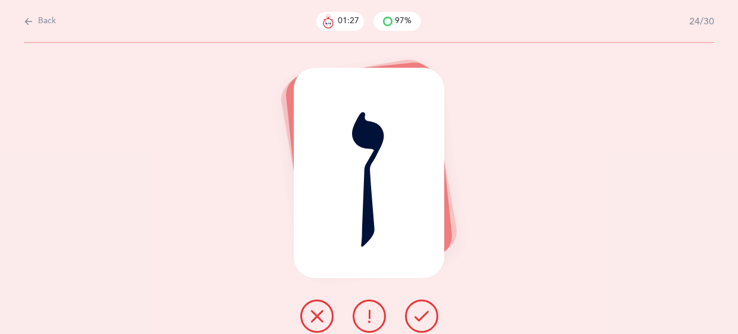
click at [417, 314] on icon at bounding box center [422, 316] width 14 height 14
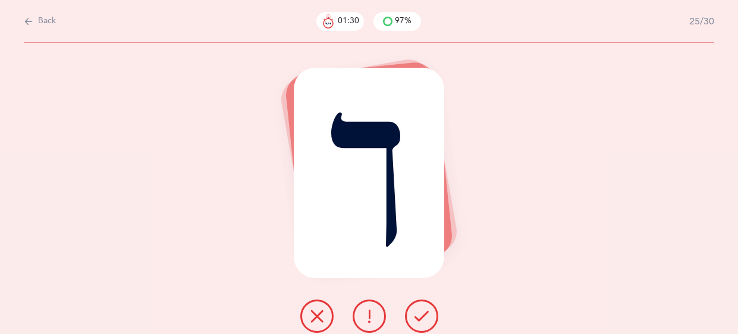
click at [417, 314] on icon at bounding box center [422, 316] width 14 height 14
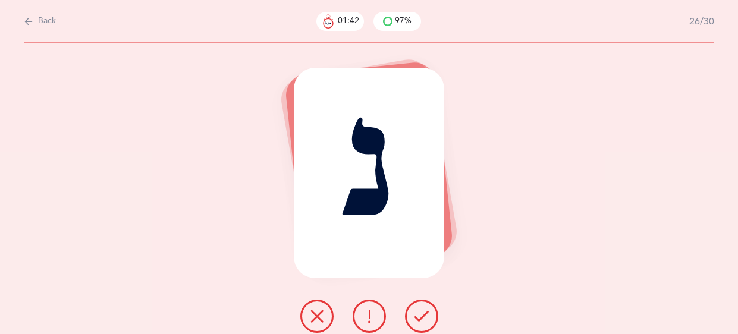
click at [417, 314] on icon at bounding box center [422, 316] width 14 height 14
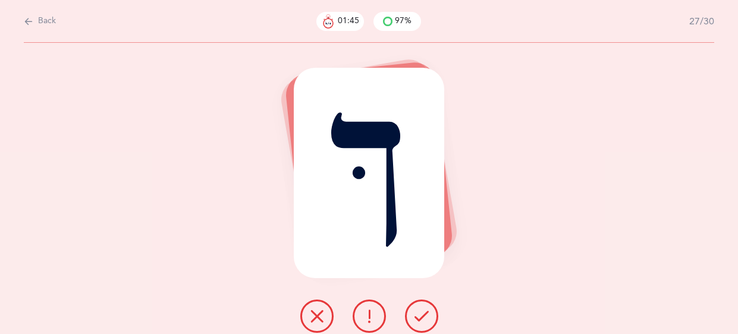
click at [417, 314] on icon at bounding box center [422, 316] width 14 height 14
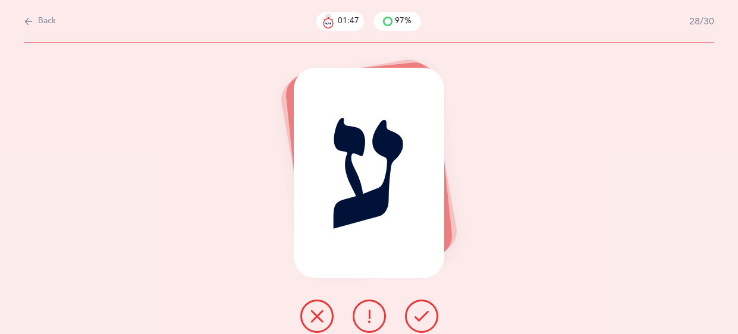
click at [417, 314] on icon at bounding box center [422, 316] width 14 height 14
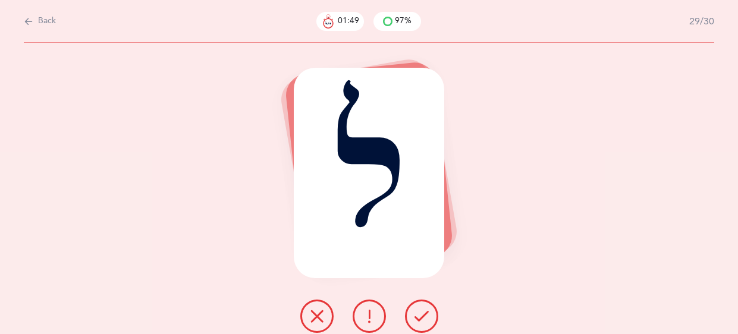
click at [417, 314] on icon at bounding box center [422, 316] width 14 height 14
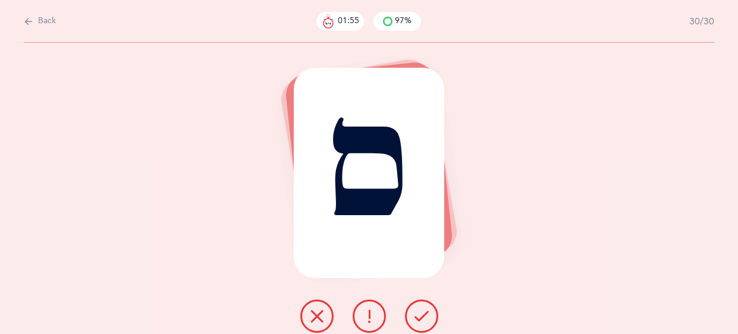
click at [320, 314] on icon at bounding box center [317, 316] width 14 height 14
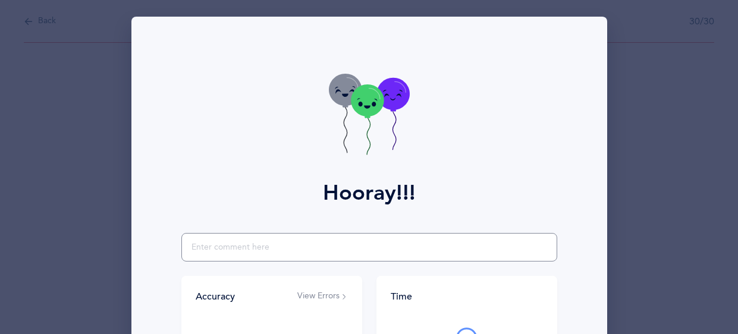
click at [321, 237] on input "text" at bounding box center [369, 247] width 376 height 29
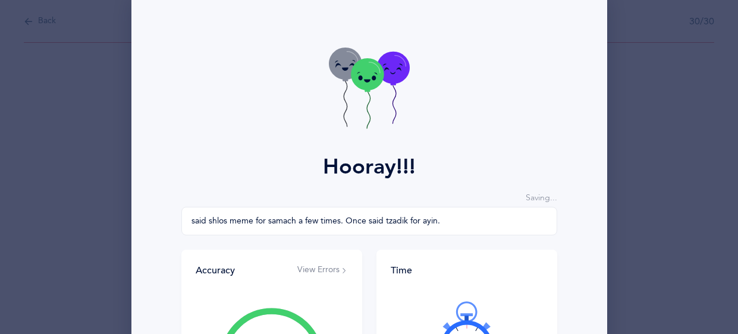
scroll to position [28, 0]
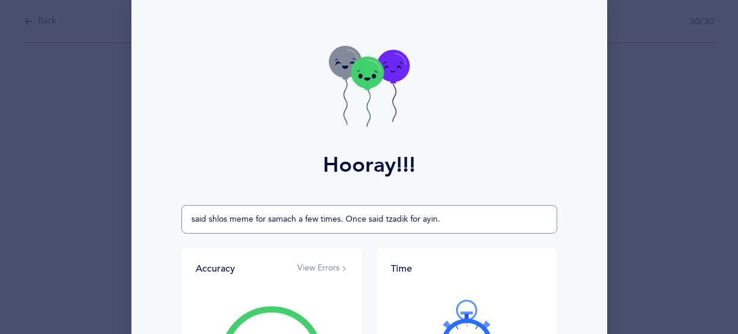
click at [534, 208] on input "said shlos meme for samach a few times. Once said tzadik for ayin." at bounding box center [369, 219] width 376 height 29
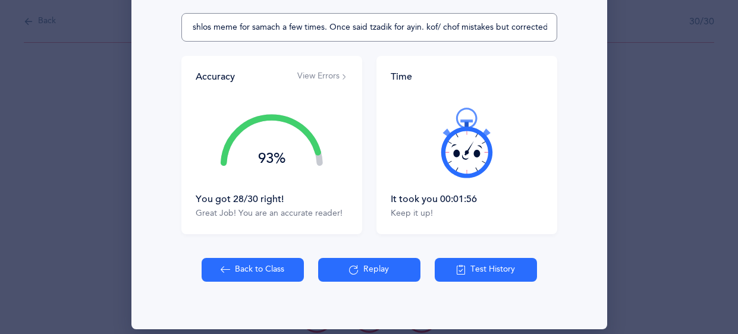
scroll to position [231, 0]
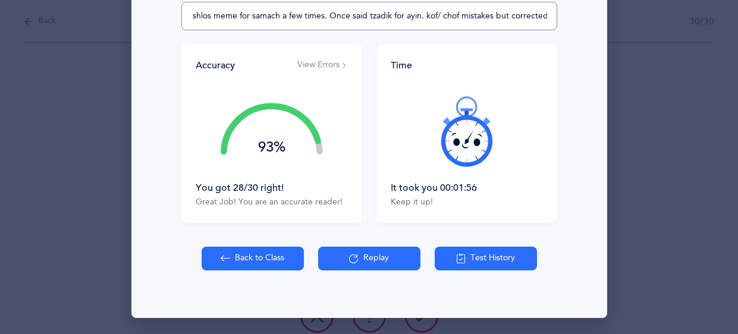
type input "said shlos meme for samach a few times. Once said tzadik for ayin. kof/ chof mi…"
click at [268, 255] on button "Back to Class" at bounding box center [253, 259] width 102 height 24
